Goal: Information Seeking & Learning: Learn about a topic

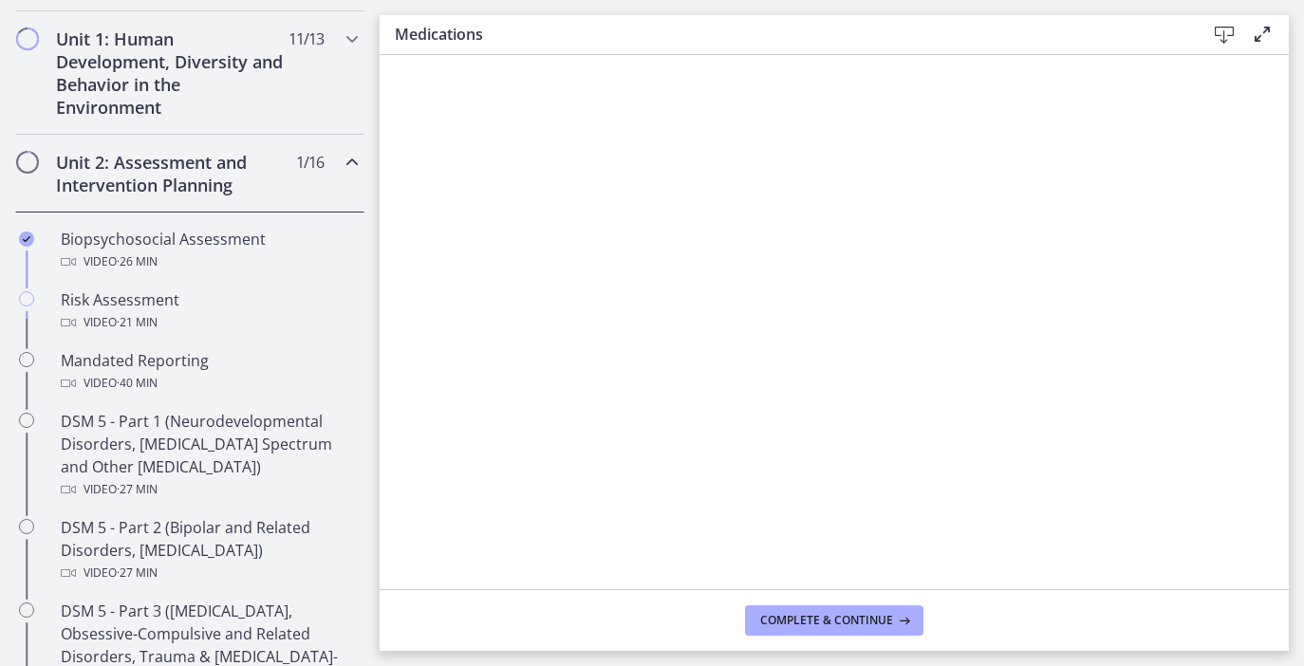
scroll to position [613, 0]
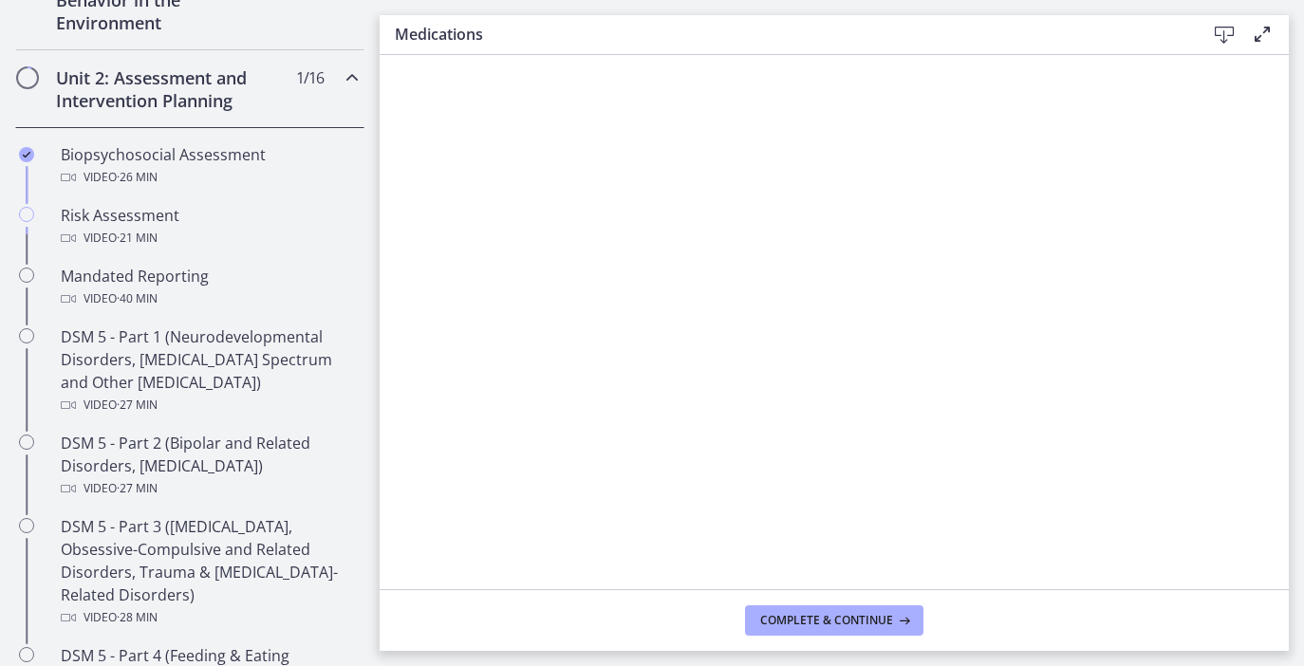
click at [331, 92] on div "Unit 2: Assessment and Intervention Planning 1 / 16 Completed" at bounding box center [189, 89] width 349 height 78
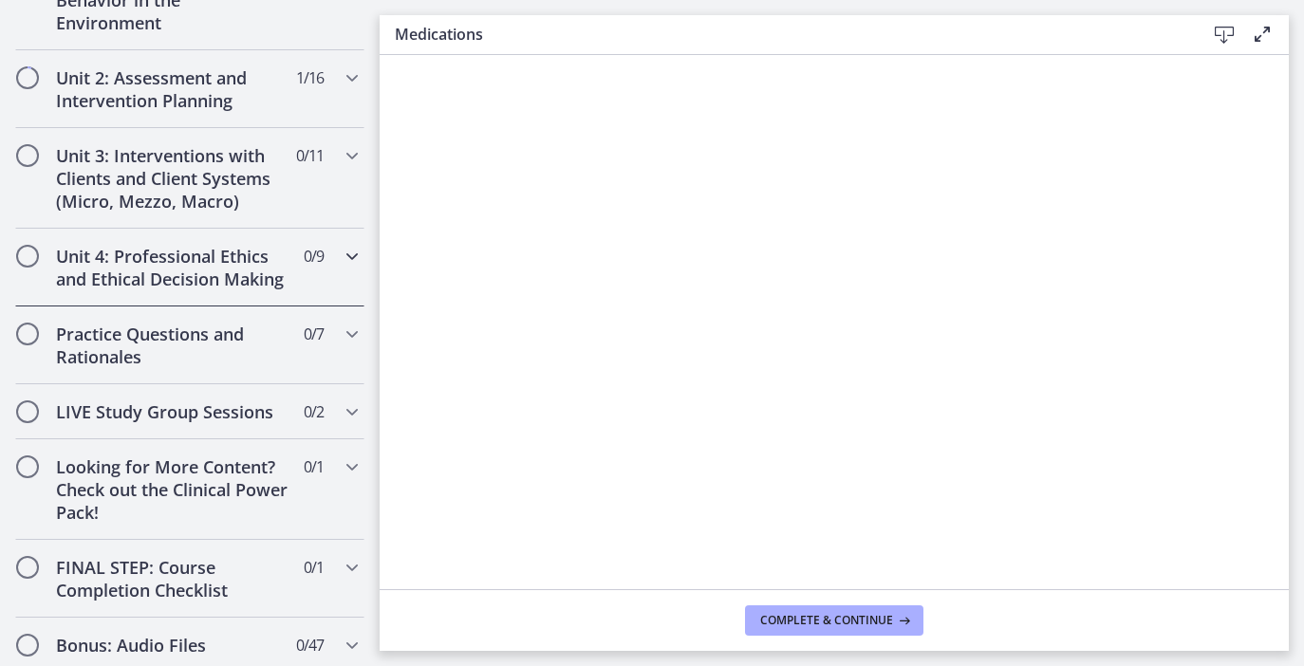
click at [243, 242] on div "Unit 4: Professional Ethics and Ethical Decision Making 0 / 9 Completed" at bounding box center [189, 268] width 349 height 78
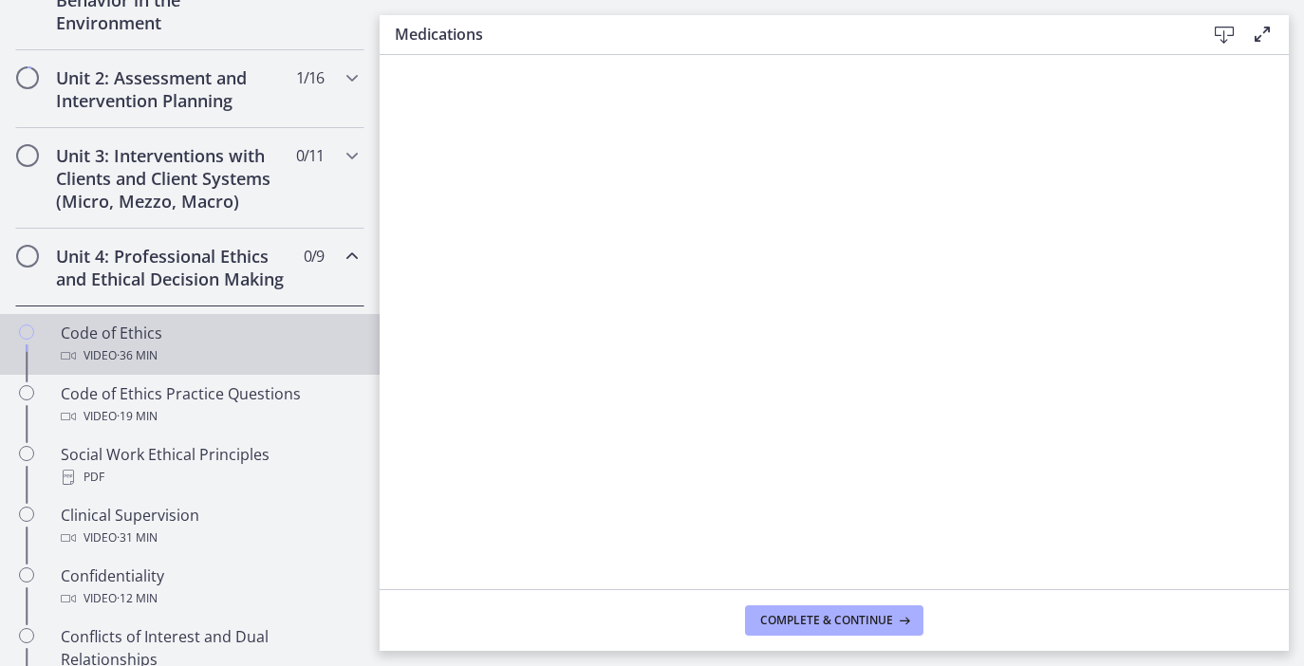
click at [96, 330] on div "Code of Ethics Video · 36 min" at bounding box center [209, 345] width 296 height 46
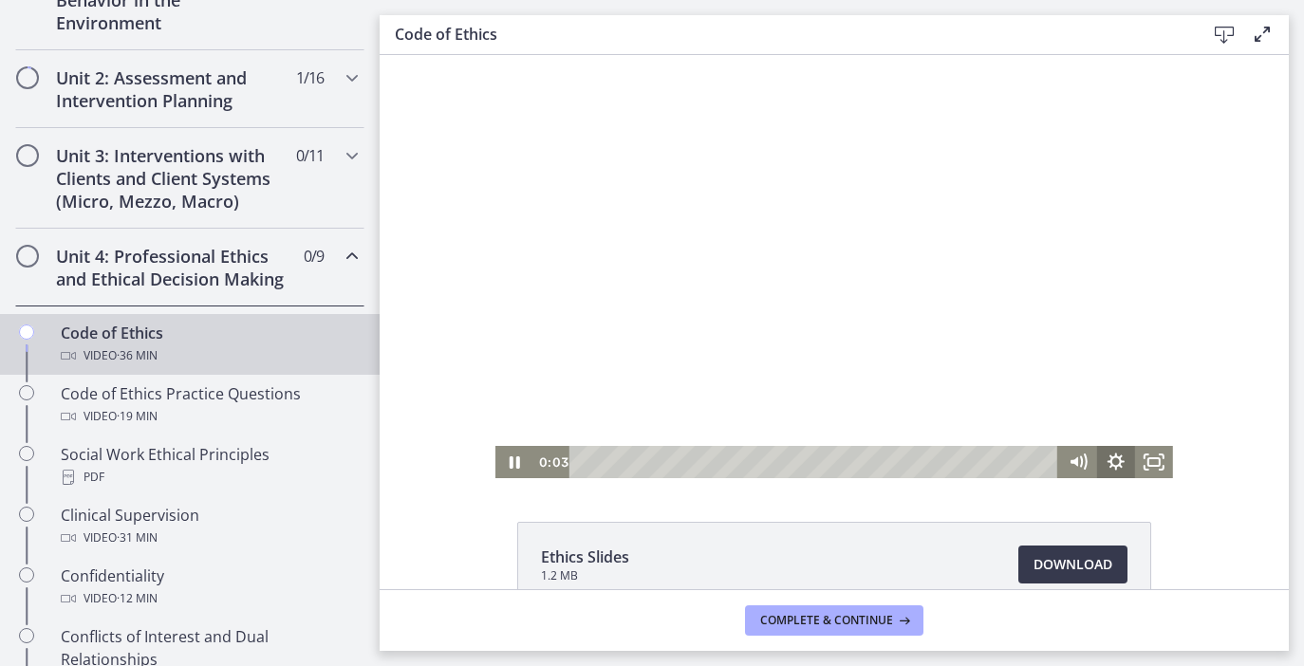
click at [1121, 465] on icon "Show settings menu" at bounding box center [1116, 462] width 38 height 32
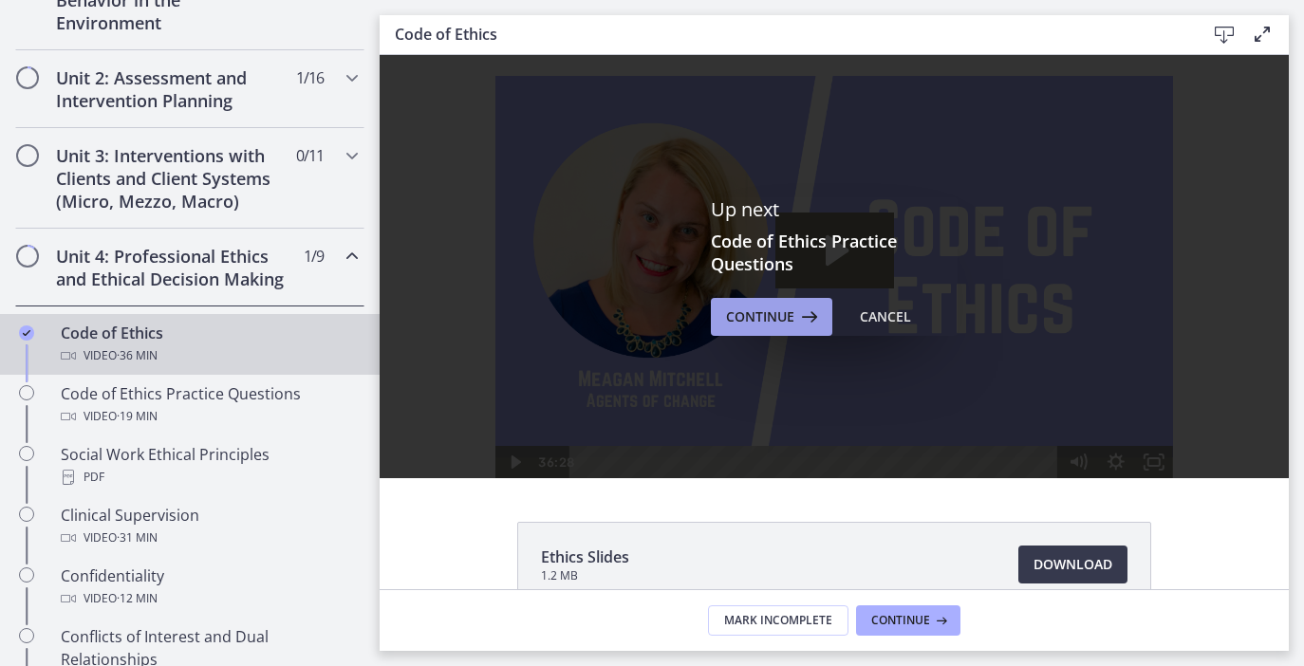
click at [745, 321] on span "Continue" at bounding box center [760, 317] width 68 height 23
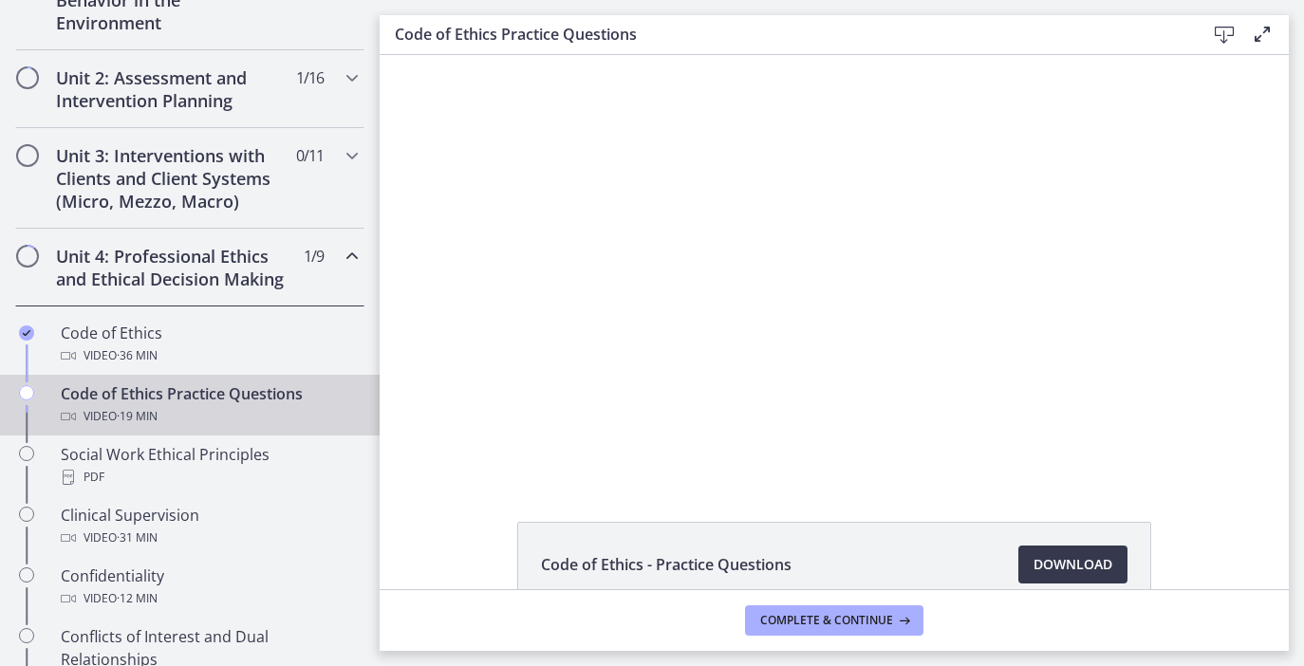
click at [816, 604] on footer "Complete & continue" at bounding box center [834, 620] width 909 height 62
click at [816, 617] on span "Complete & continue" at bounding box center [826, 620] width 133 height 15
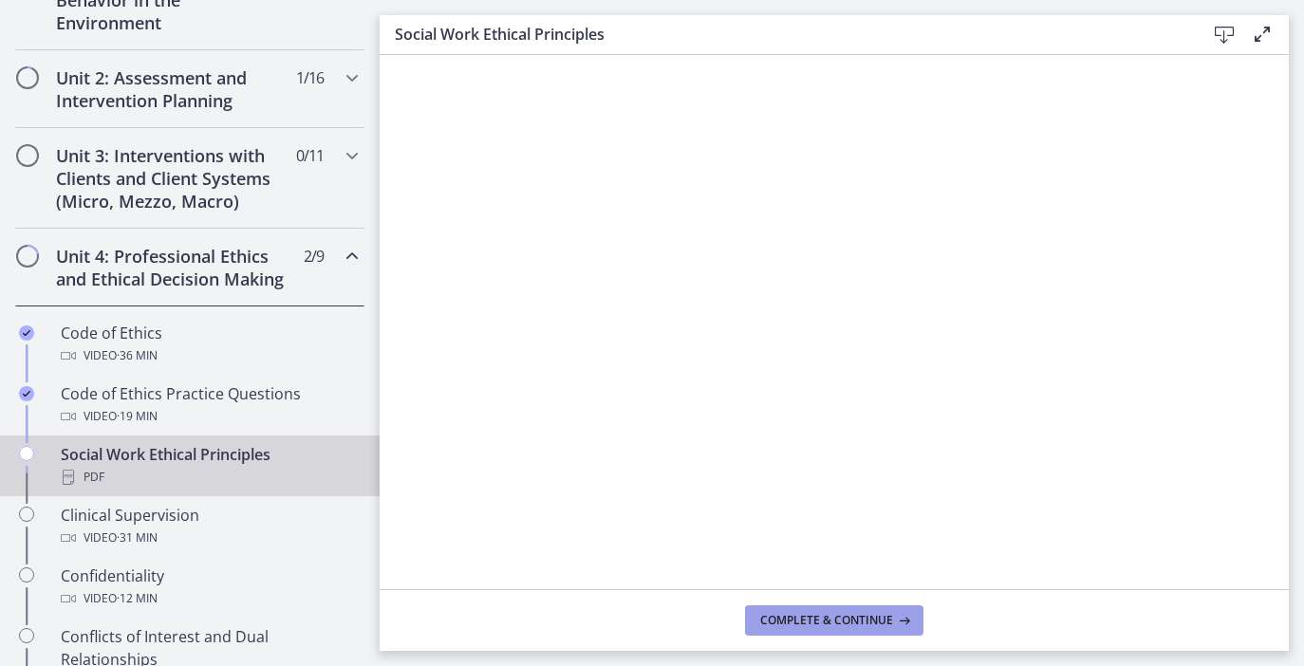
click at [794, 623] on span "Complete & continue" at bounding box center [826, 620] width 133 height 15
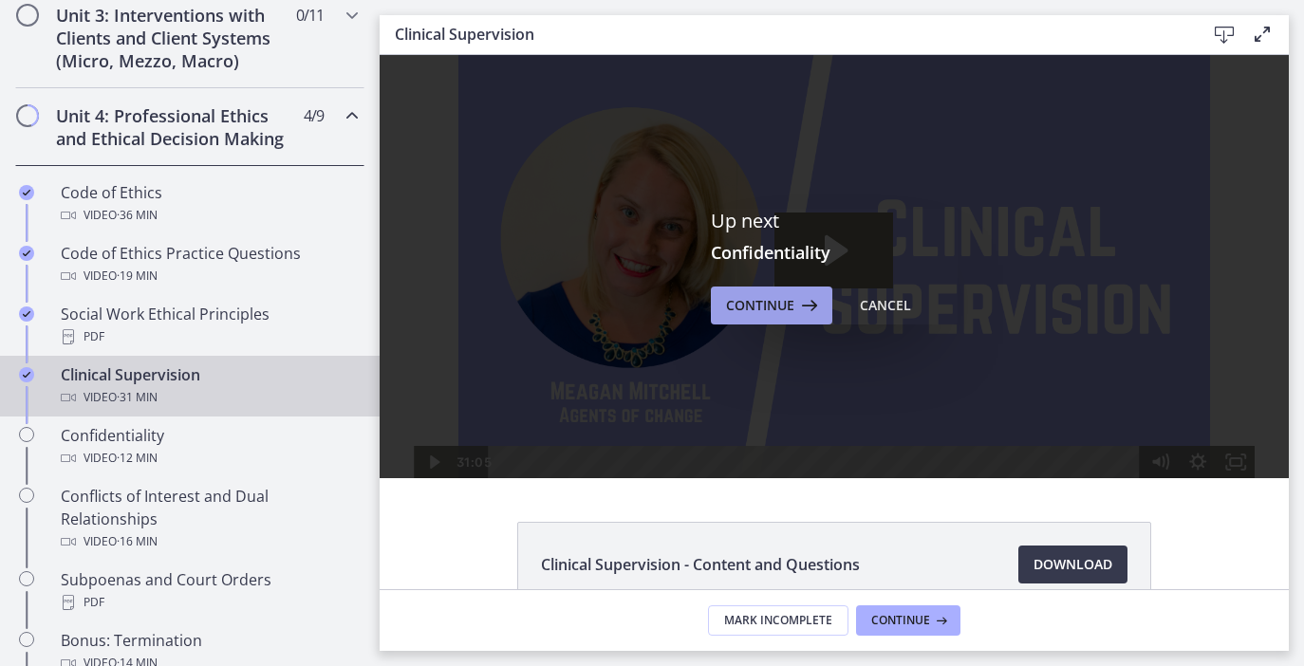
click at [800, 316] on icon at bounding box center [807, 305] width 27 height 23
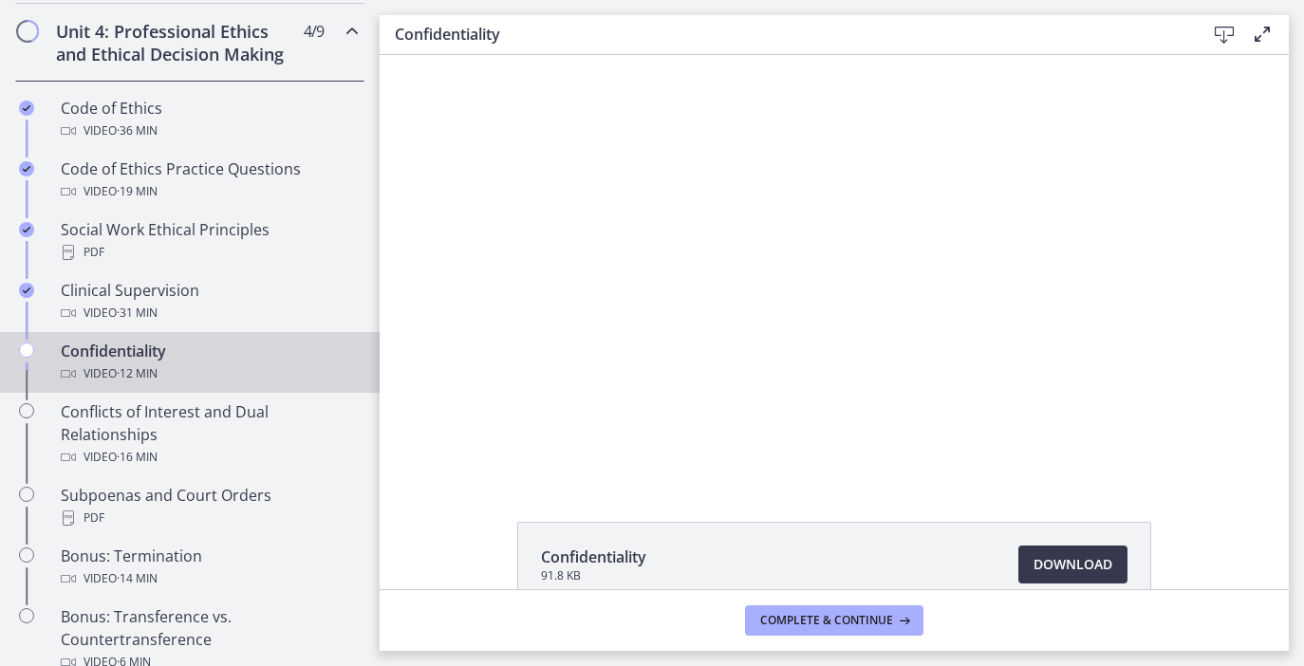
scroll to position [807, 0]
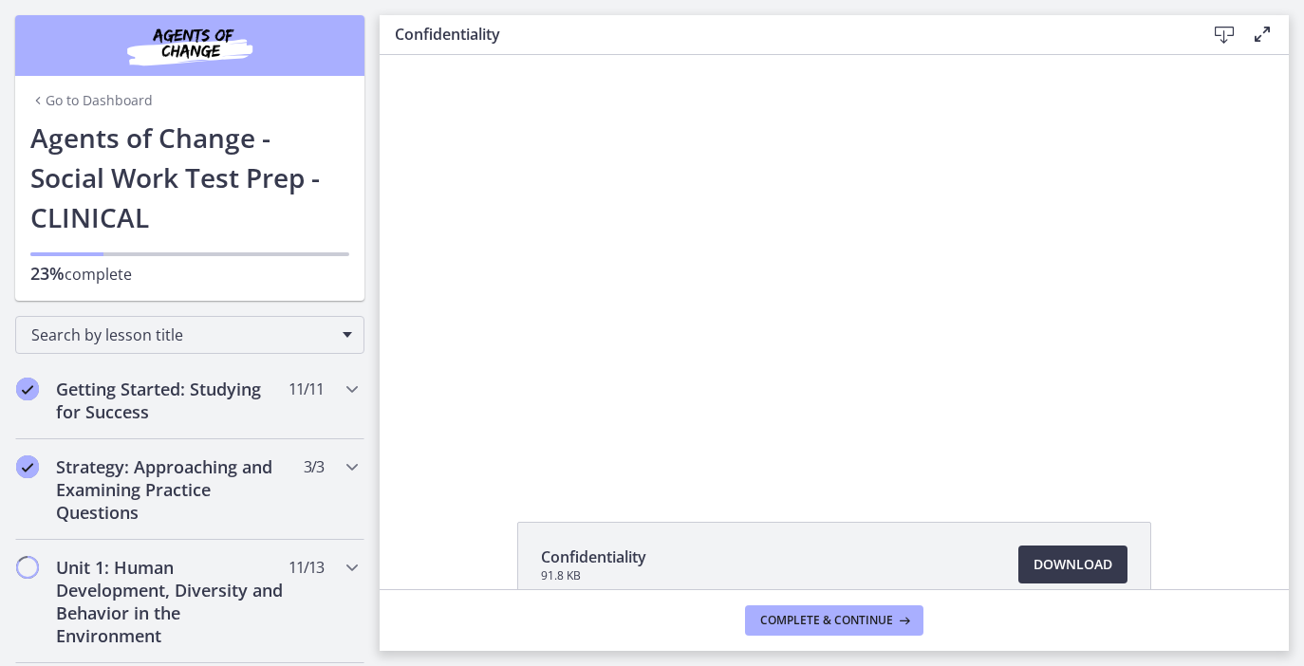
scroll to position [807, 0]
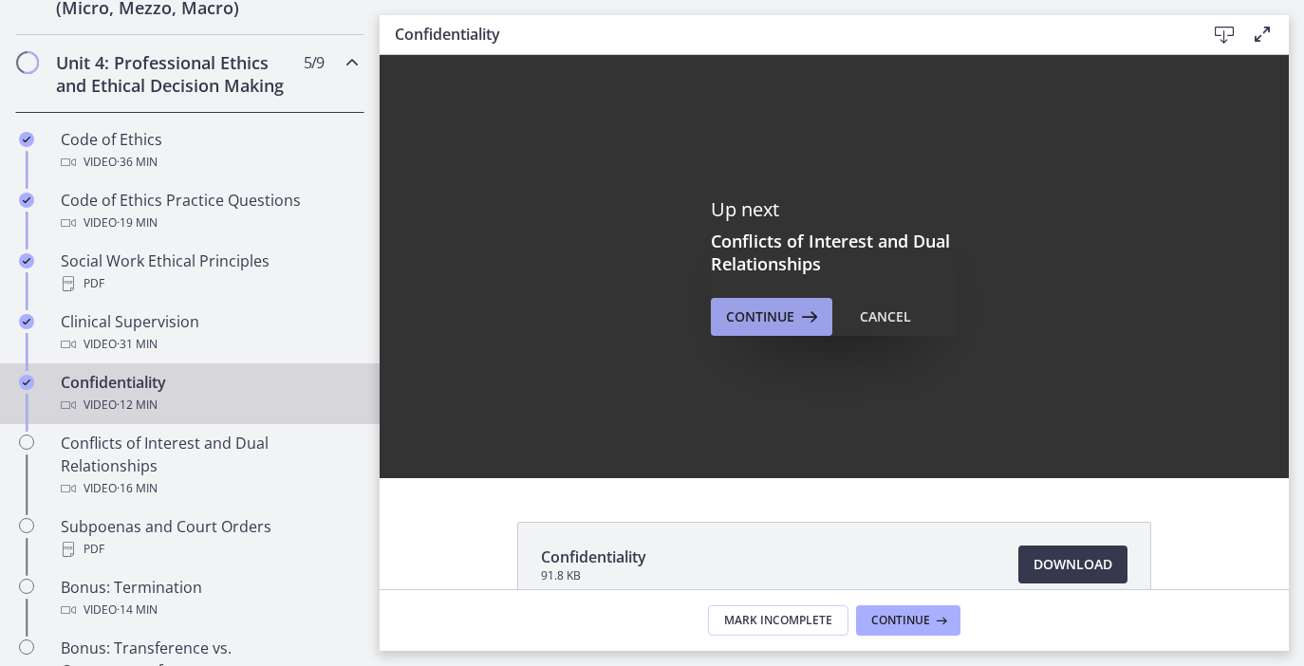
click at [776, 319] on span "Continue" at bounding box center [760, 317] width 68 height 23
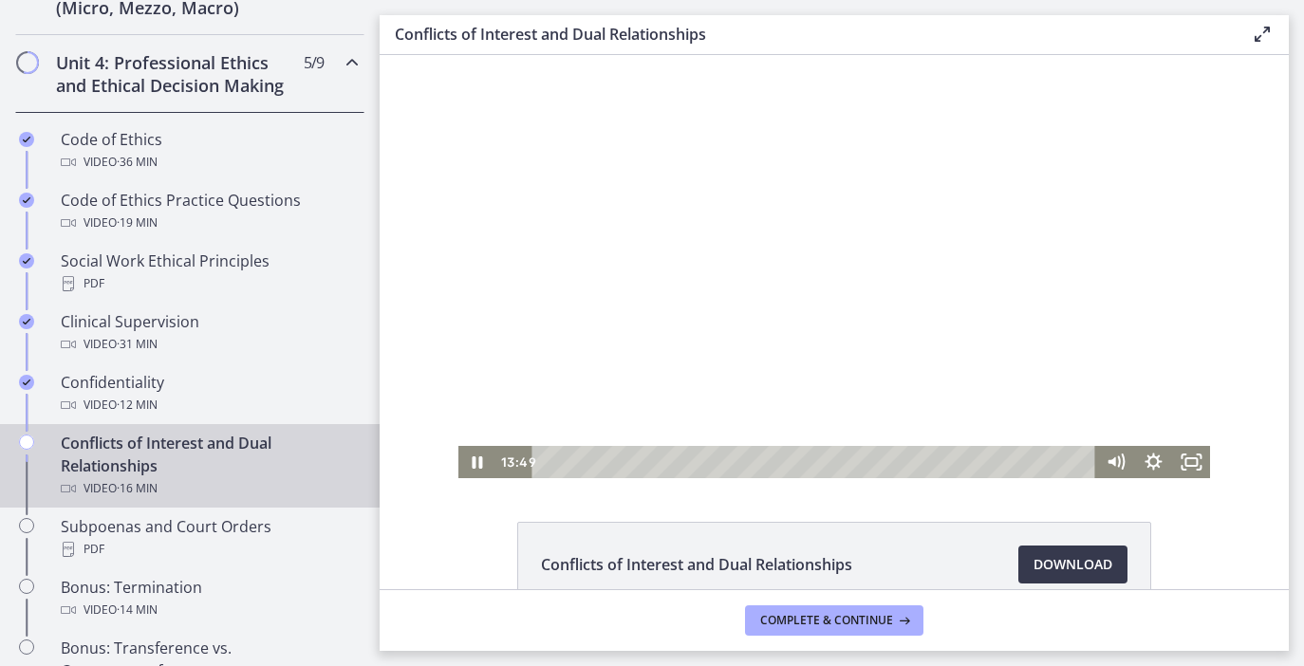
click at [704, 289] on div at bounding box center [834, 266] width 753 height 423
click at [946, 246] on div at bounding box center [834, 266] width 753 height 423
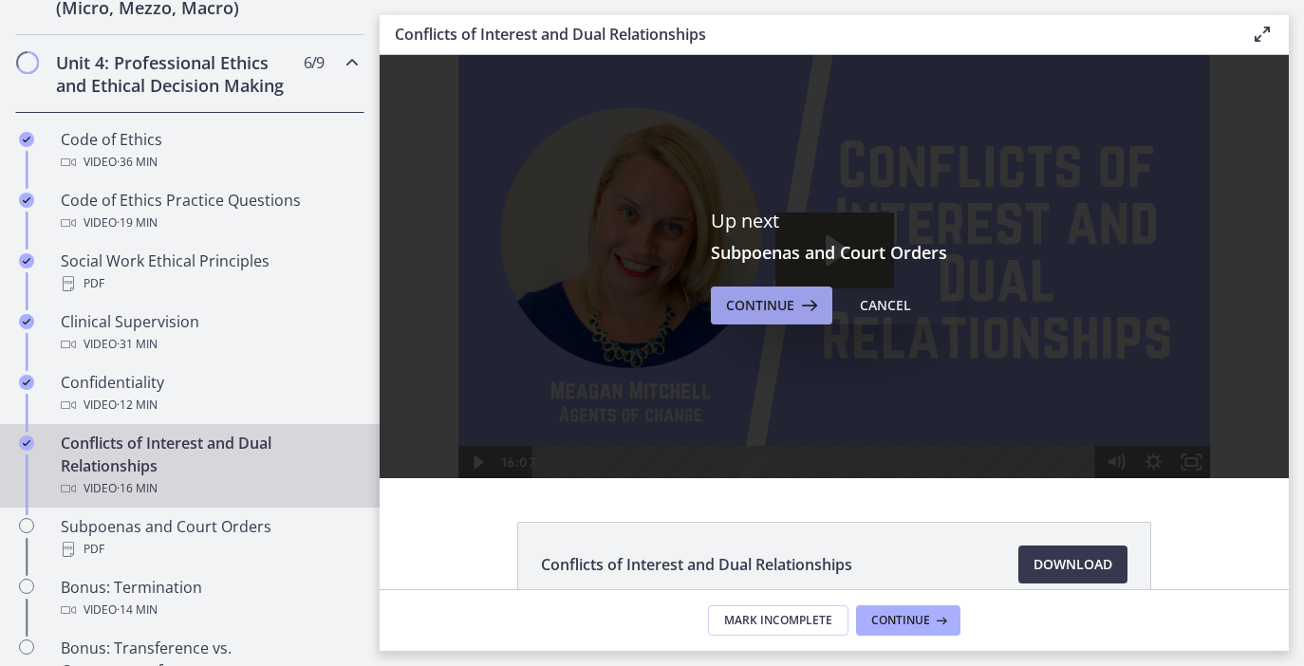
click at [792, 311] on span "Continue" at bounding box center [760, 305] width 68 height 23
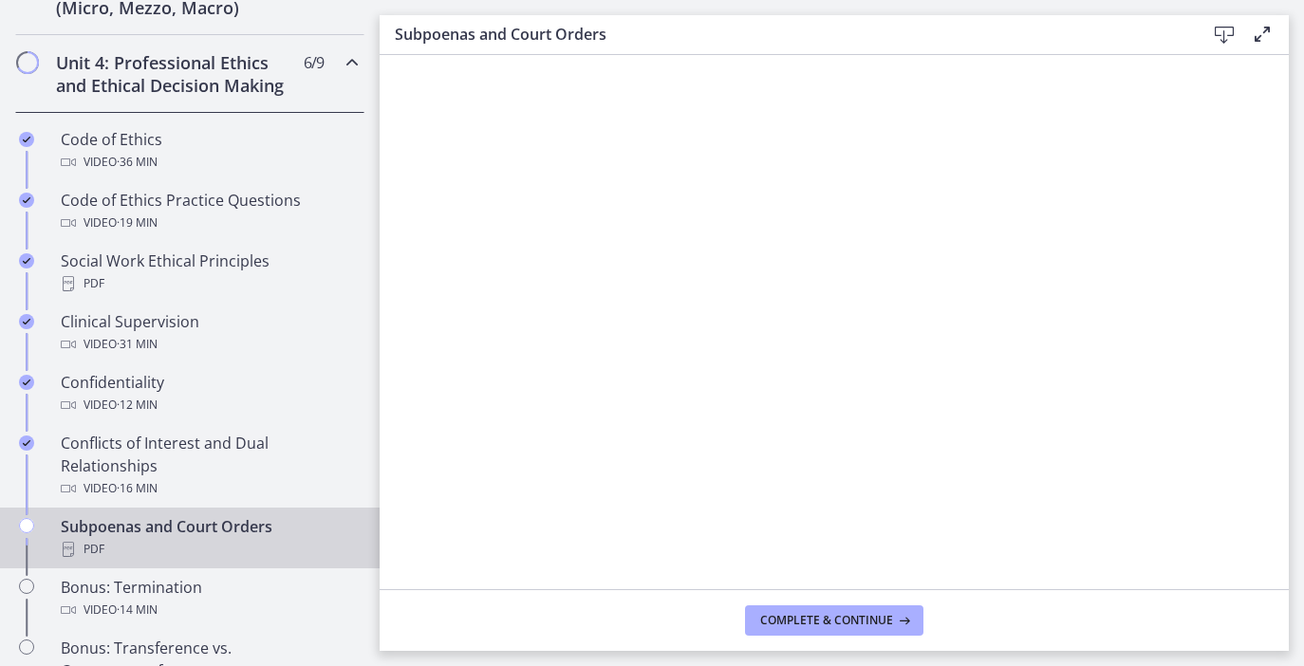
click at [1223, 31] on icon at bounding box center [1224, 35] width 23 height 23
click at [835, 623] on span "Complete & continue" at bounding box center [826, 620] width 133 height 15
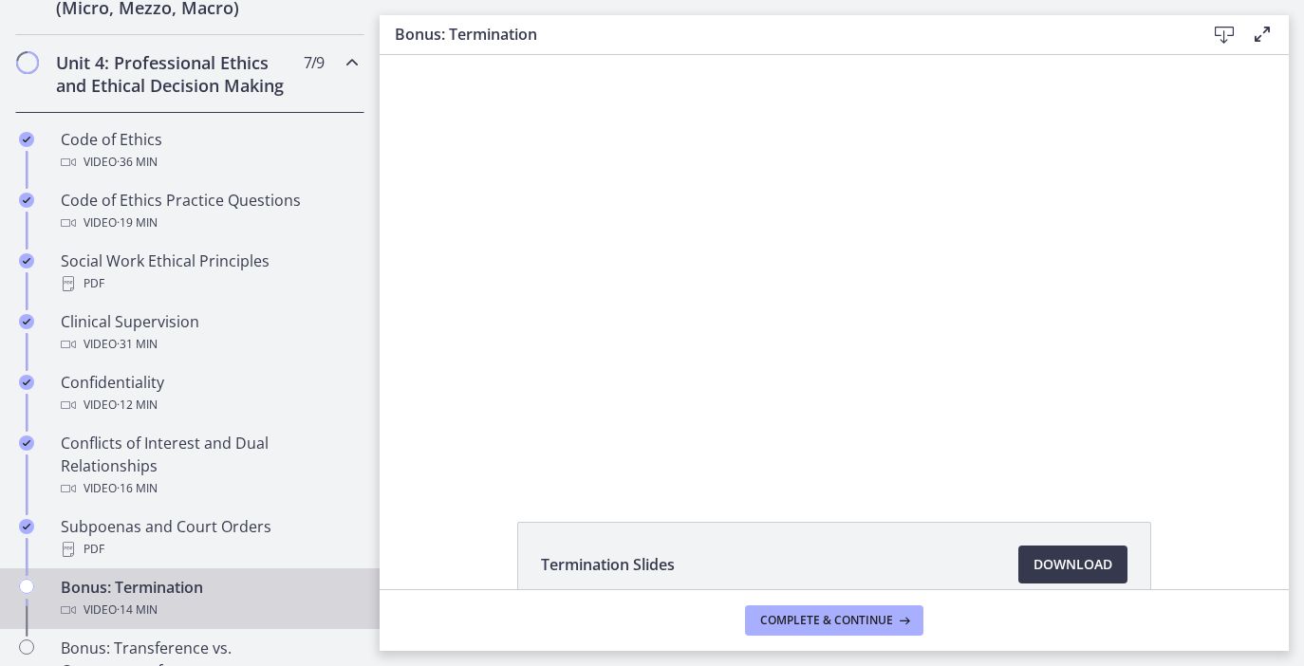
scroll to position [109, 0]
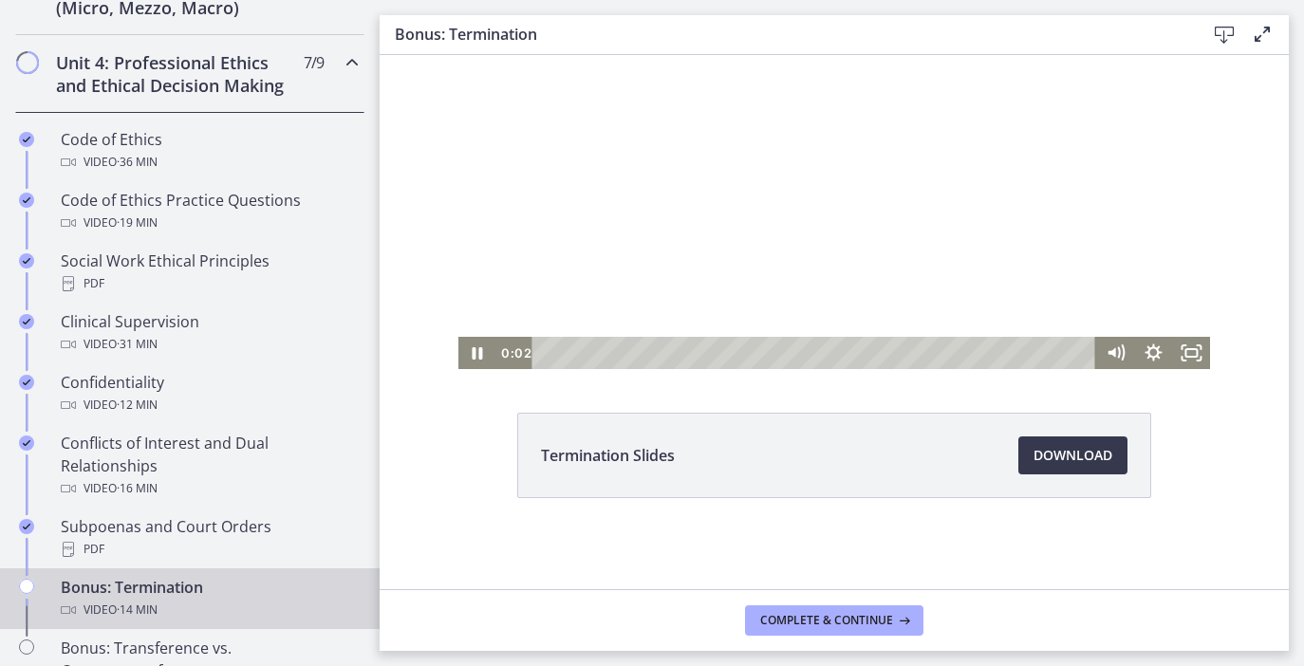
click at [781, 177] on div at bounding box center [834, 157] width 753 height 423
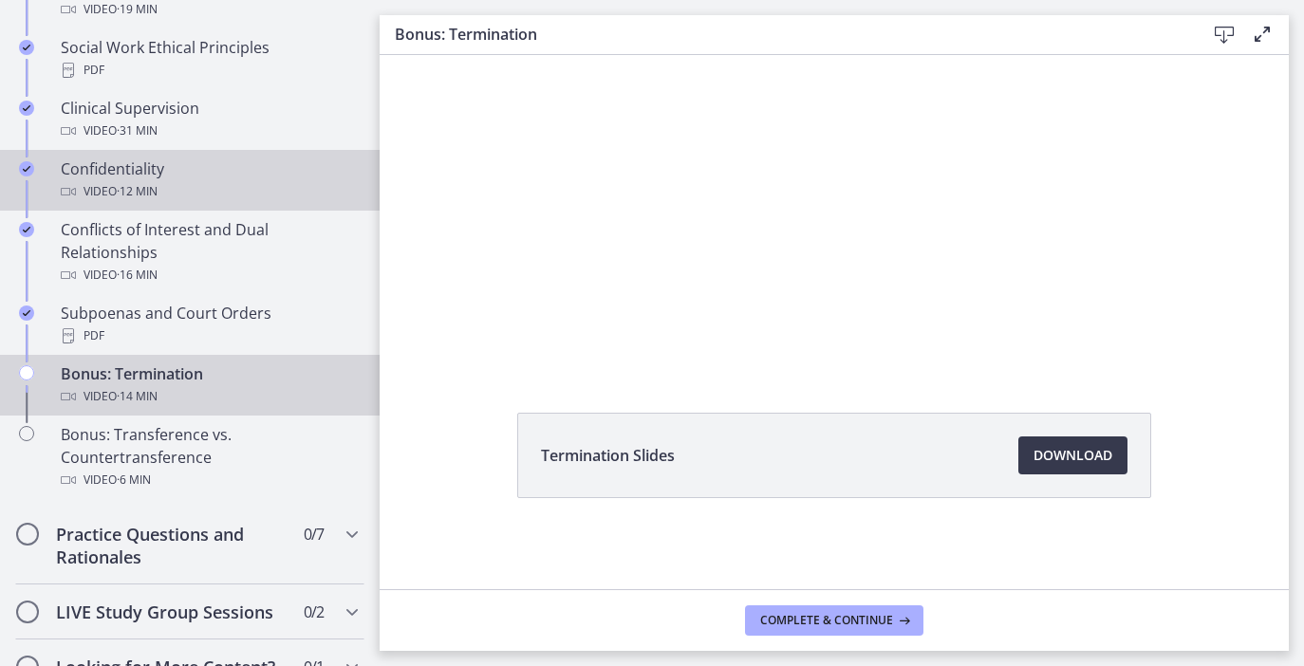
scroll to position [1010, 0]
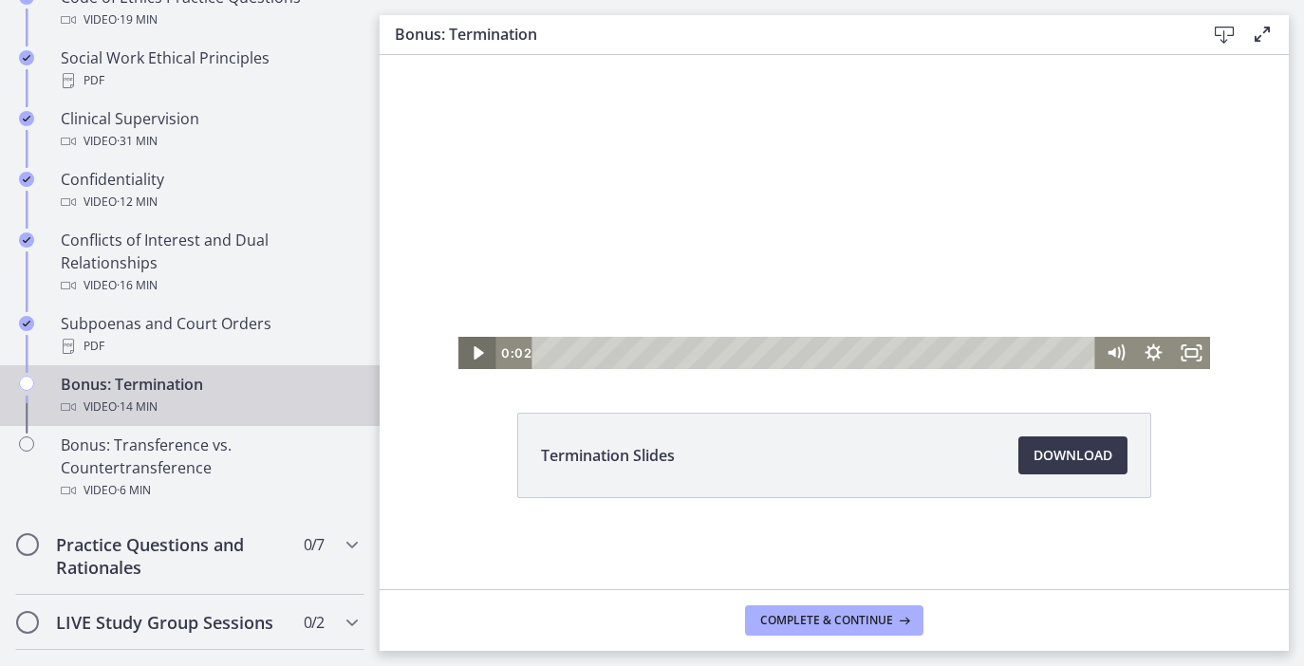
click at [465, 355] on icon "Play Video" at bounding box center [478, 353] width 38 height 32
click at [689, 231] on div at bounding box center [834, 157] width 753 height 423
click at [976, 253] on div at bounding box center [834, 157] width 753 height 423
click at [770, 629] on button "Complete & continue" at bounding box center [834, 621] width 178 height 30
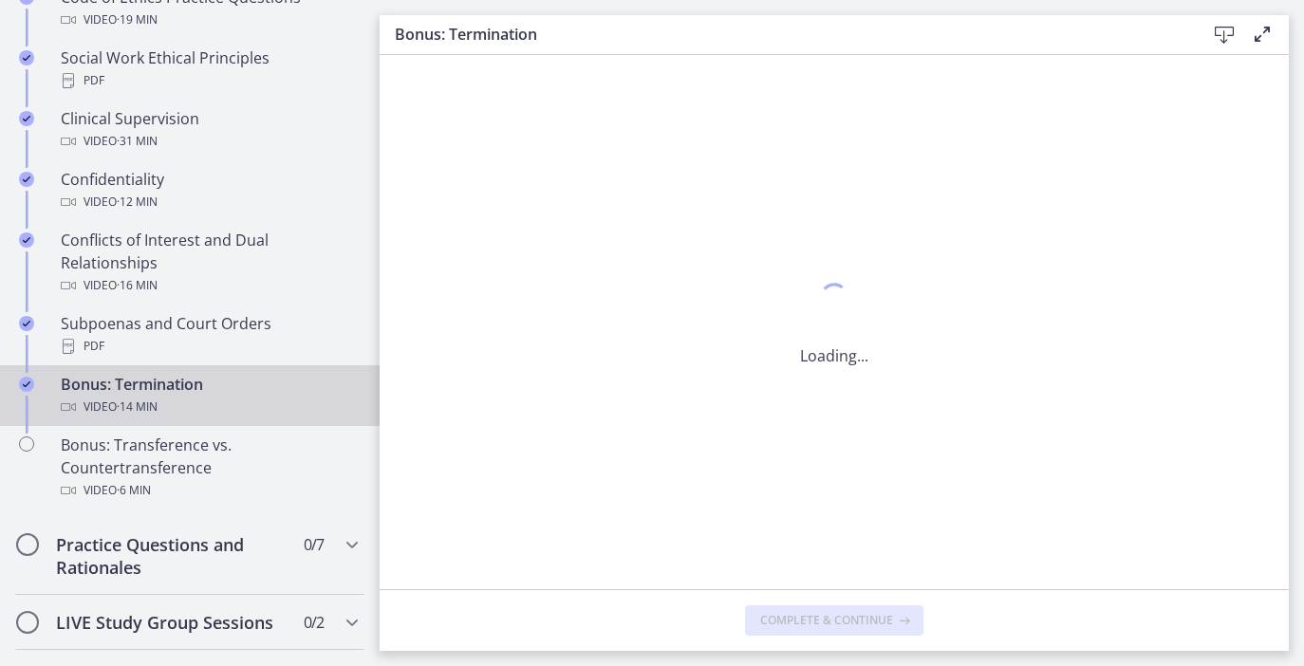
scroll to position [0, 0]
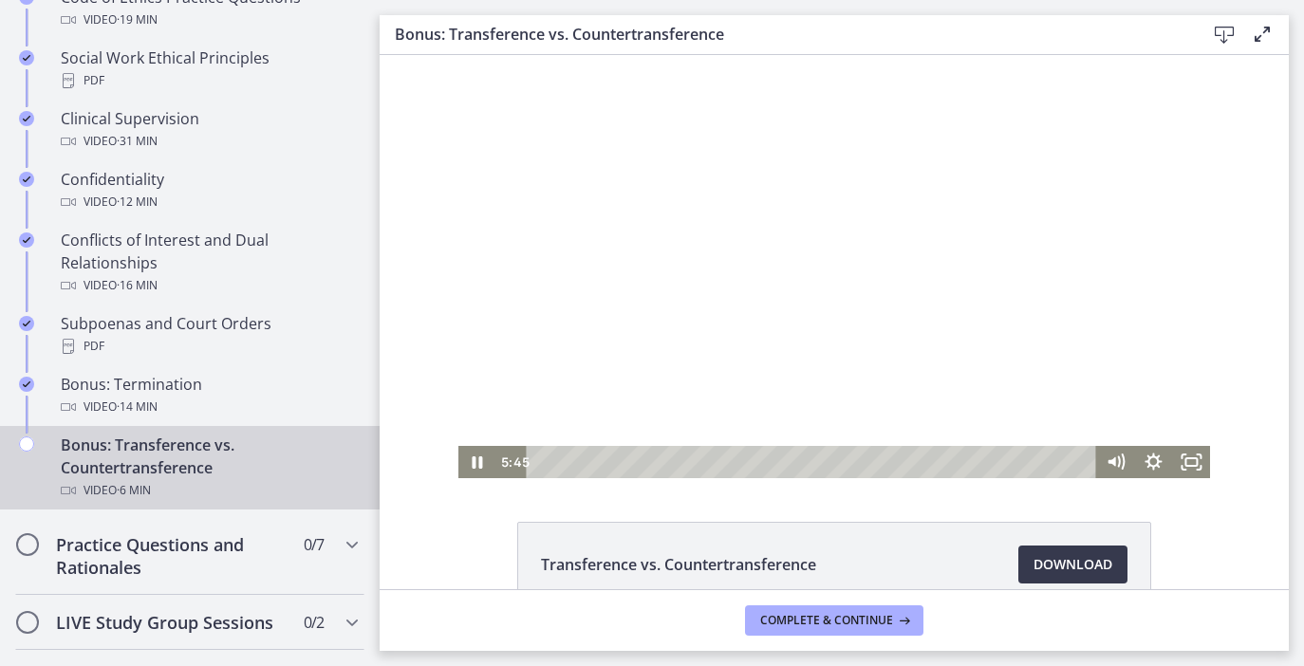
scroll to position [109, 0]
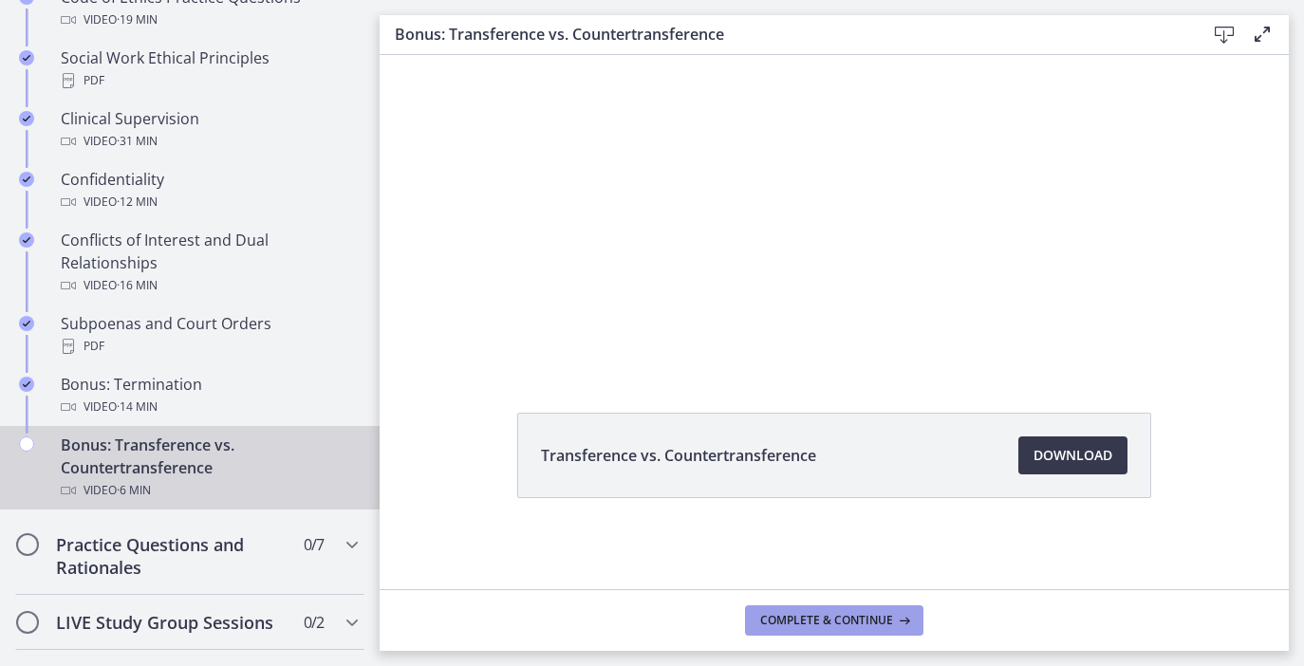
click at [823, 608] on button "Complete & continue" at bounding box center [834, 621] width 178 height 30
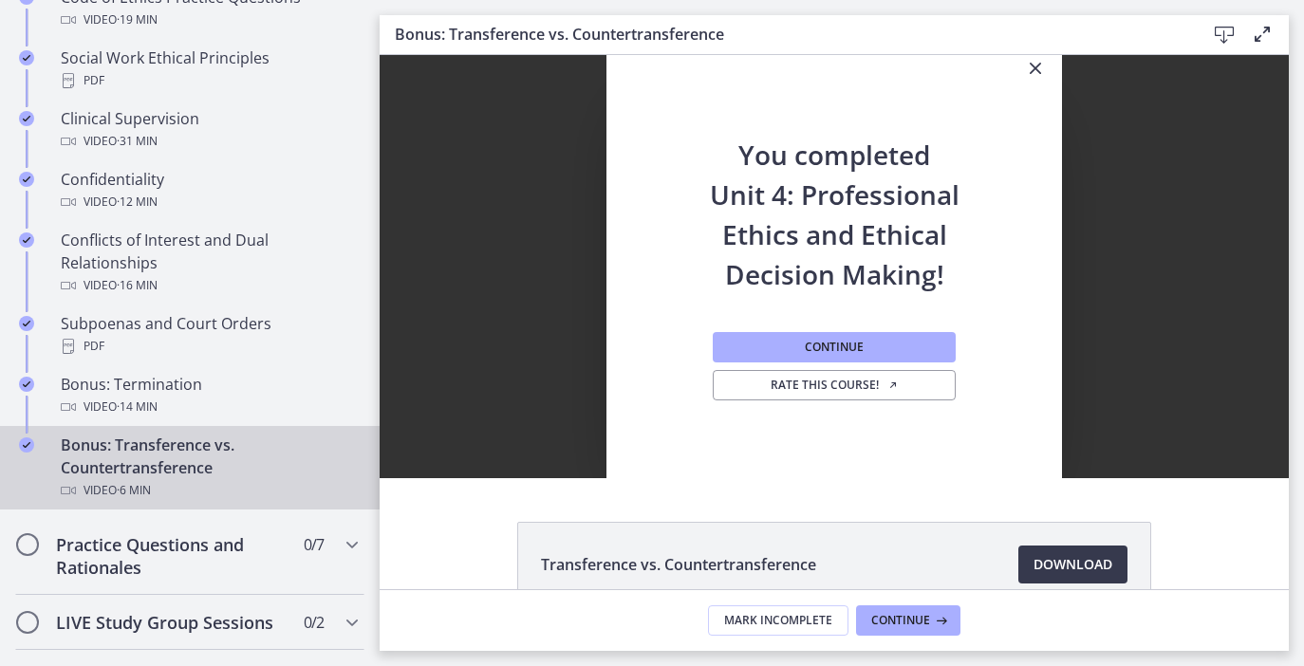
scroll to position [3, 0]
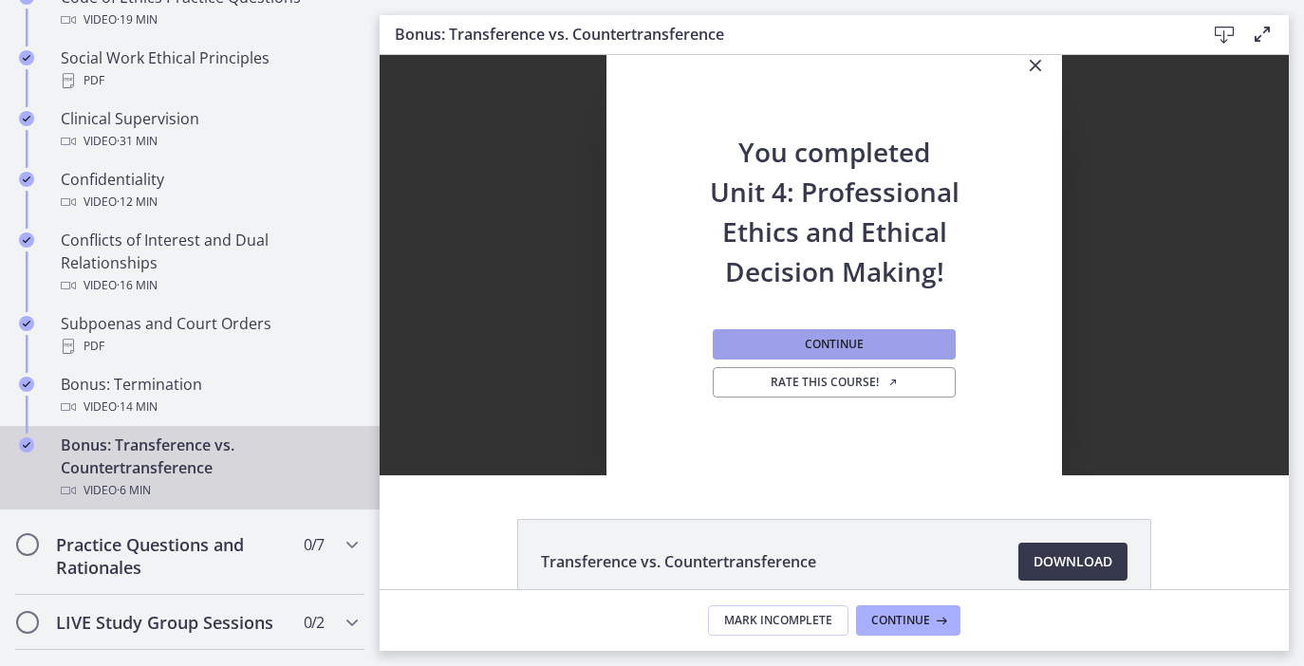
click at [813, 334] on button "Continue" at bounding box center [834, 344] width 243 height 30
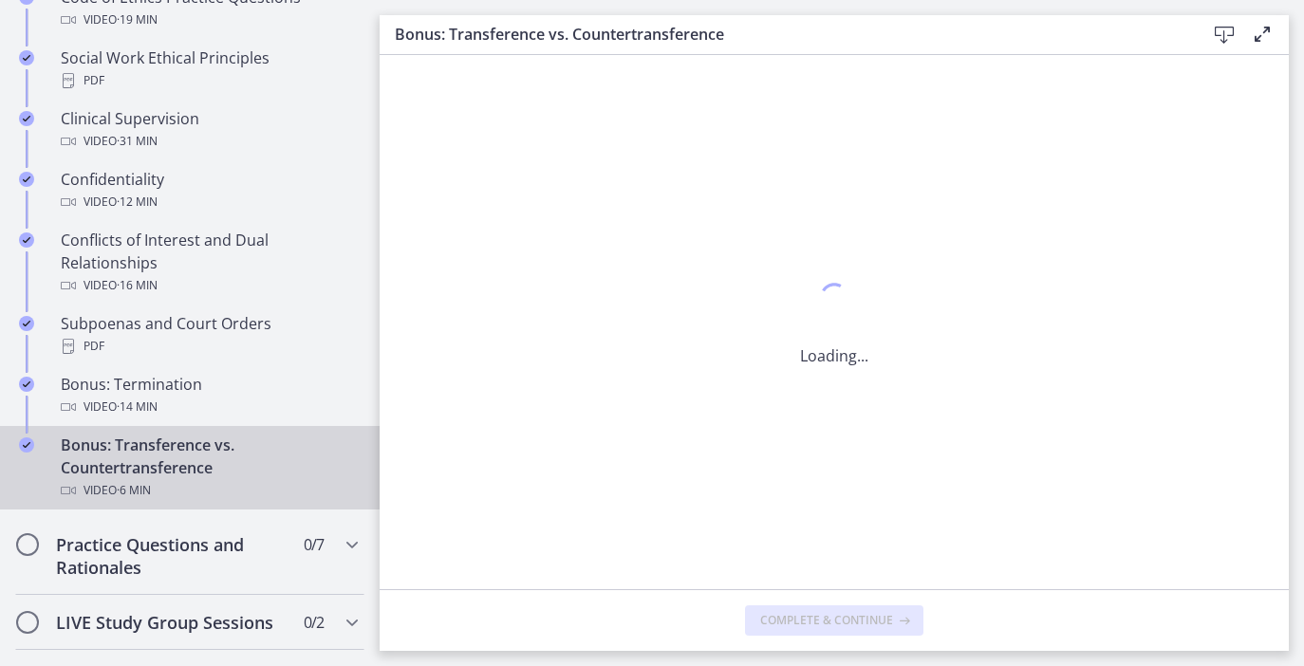
scroll to position [0, 0]
